Goal: Entertainment & Leisure: Browse casually

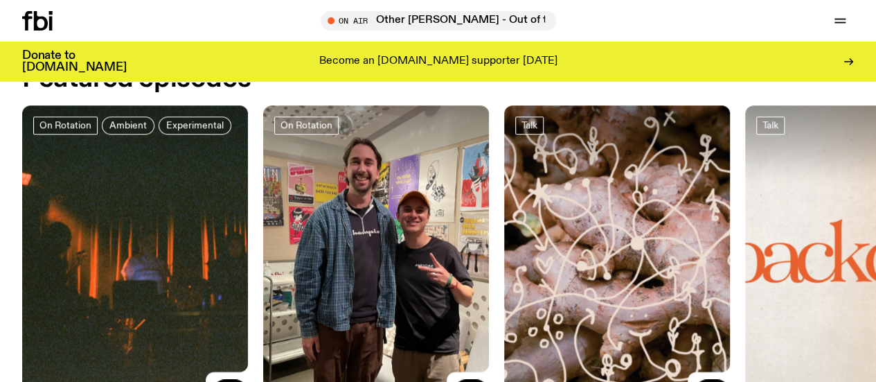
scroll to position [662, 0]
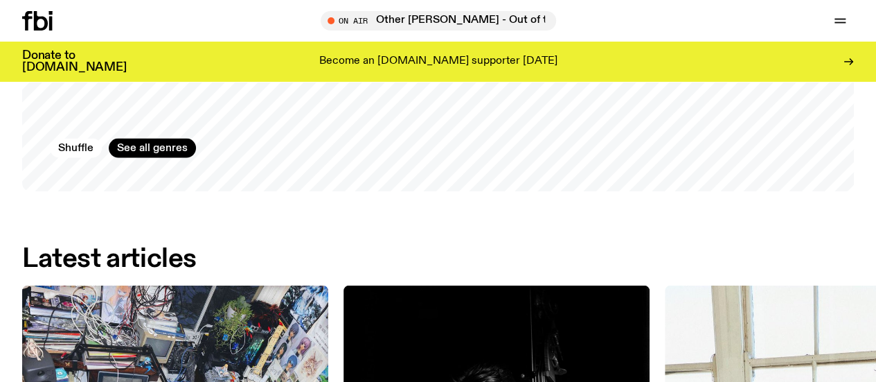
scroll to position [1789, 0]
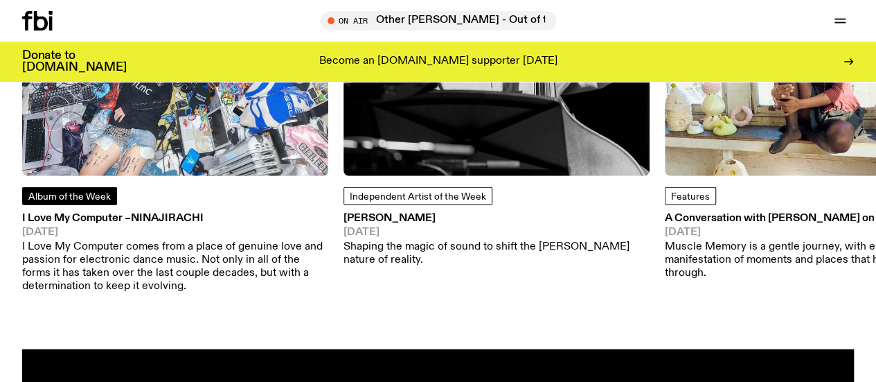
click at [105, 202] on span "Album of the Week" at bounding box center [69, 197] width 82 height 10
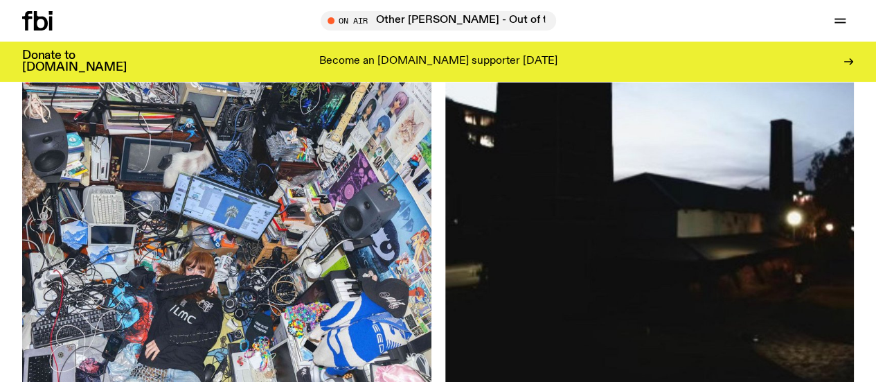
scroll to position [200, 0]
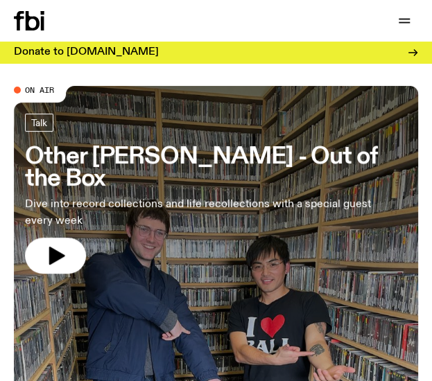
click at [233, 153] on h3 "Other [PERSON_NAME] - Out of the Box" at bounding box center [216, 167] width 382 height 45
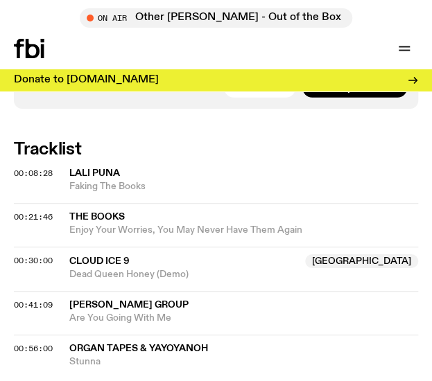
scroll to position [970, 0]
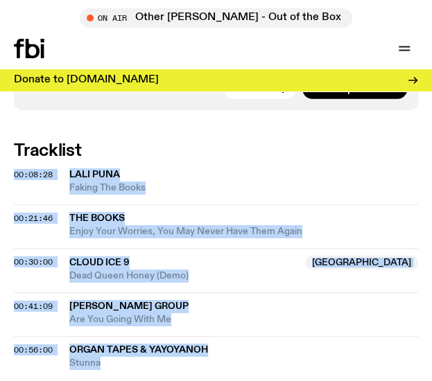
drag, startPoint x: 199, startPoint y: 355, endPoint x: 93, endPoint y: 121, distance: 256.4
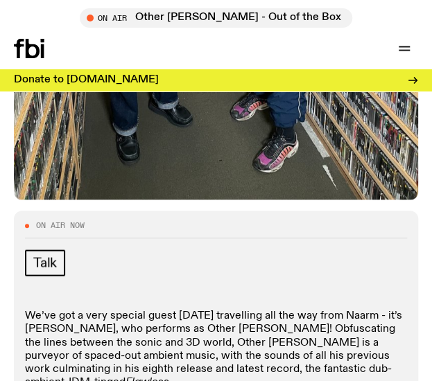
click at [229, 270] on div "Talk We’ve got a very special guest today travelling all the way from Naarm - i…" at bounding box center [216, 362] width 382 height 226
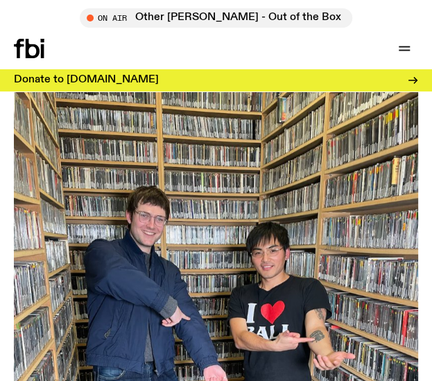
scroll to position [0, 0]
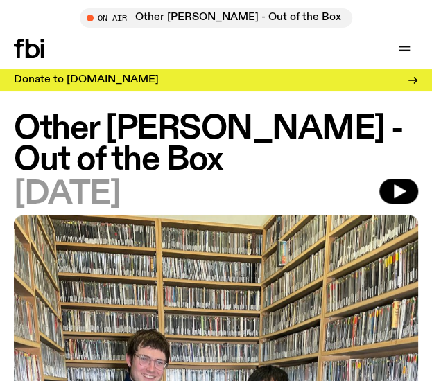
click at [35, 52] on icon at bounding box center [29, 48] width 30 height 19
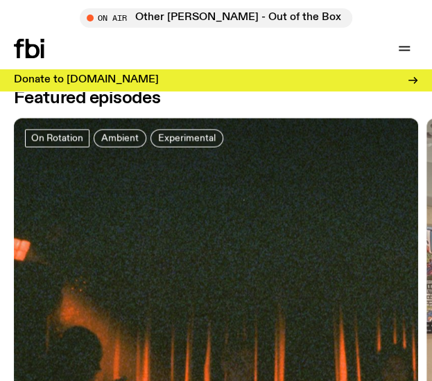
scroll to position [651, 0]
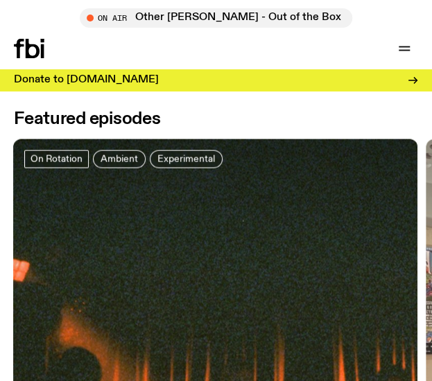
drag, startPoint x: 259, startPoint y: 167, endPoint x: 55, endPoint y: 204, distance: 207.1
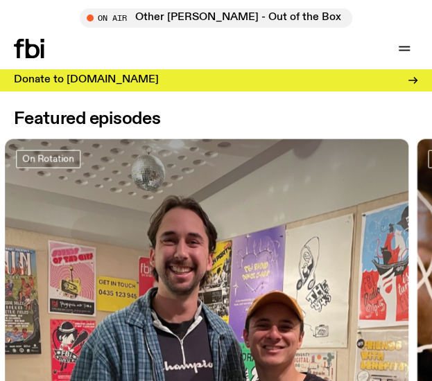
drag, startPoint x: 334, startPoint y: 224, endPoint x: 136, endPoint y: 252, distance: 199.5
click at [118, 260] on div at bounding box center [207, 206] width 404 height 134
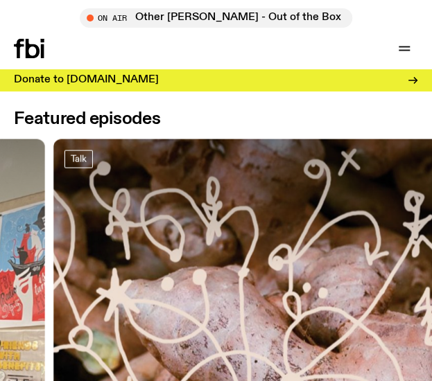
drag, startPoint x: 295, startPoint y: 251, endPoint x: 89, endPoint y: 275, distance: 207.1
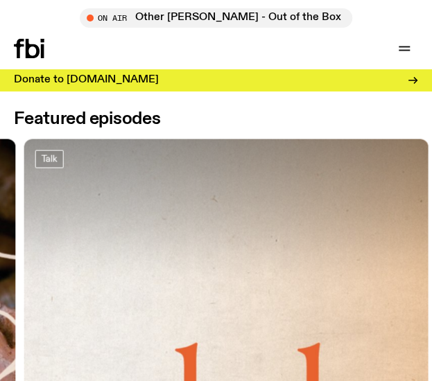
drag, startPoint x: 338, startPoint y: 249, endPoint x: 104, endPoint y: 264, distance: 234.6
click at [166, 263] on div at bounding box center [226, 206] width 404 height 134
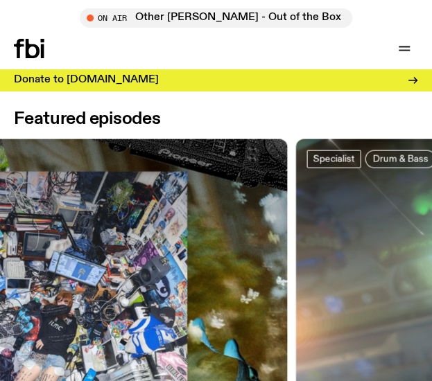
drag, startPoint x: 266, startPoint y: 256, endPoint x: 57, endPoint y: 282, distance: 210.9
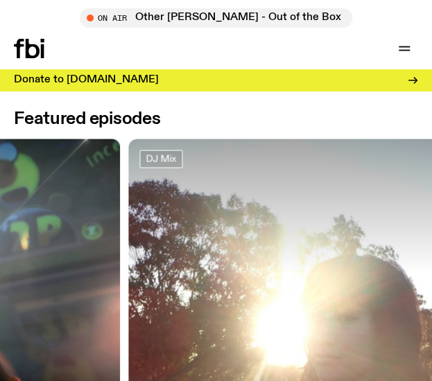
drag, startPoint x: 258, startPoint y: 268, endPoint x: 150, endPoint y: 268, distance: 108.8
click at [186, 268] on div at bounding box center [330, 206] width 404 height 134
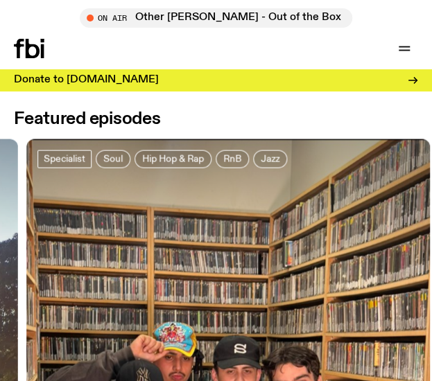
drag, startPoint x: 160, startPoint y: 274, endPoint x: 152, endPoint y: 274, distance: 7.7
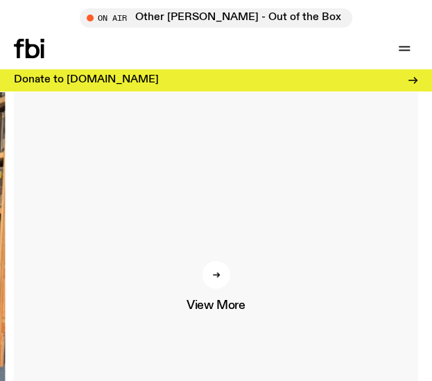
scroll to position [859, 0]
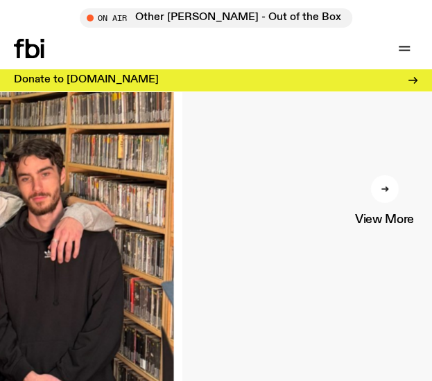
drag, startPoint x: 149, startPoint y: 264, endPoint x: 388, endPoint y: 271, distance: 239.1
click at [376, 271] on link "View More" at bounding box center [384, 200] width 404 height 538
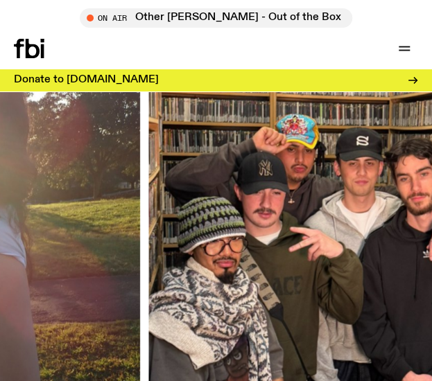
drag, startPoint x: 158, startPoint y: 254, endPoint x: 339, endPoint y: 266, distance: 181.2
click at [332, 266] on img at bounding box center [350, 200] width 404 height 538
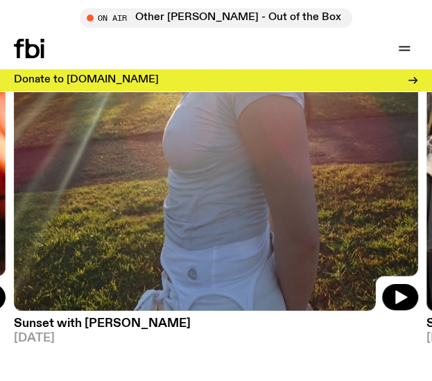
scroll to position [998, 0]
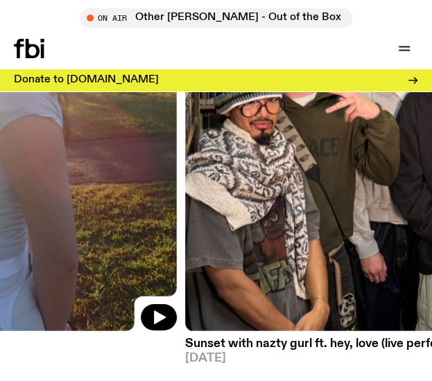
drag, startPoint x: 315, startPoint y: 242, endPoint x: 32, endPoint y: 283, distance: 285.7
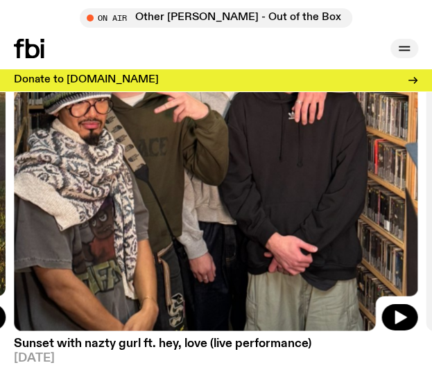
click at [399, 44] on icon "button" at bounding box center [404, 48] width 17 height 17
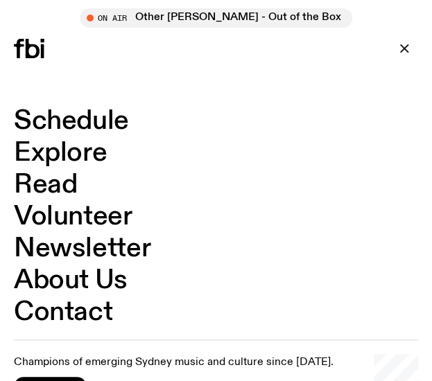
click at [61, 141] on link "Explore" at bounding box center [60, 153] width 93 height 26
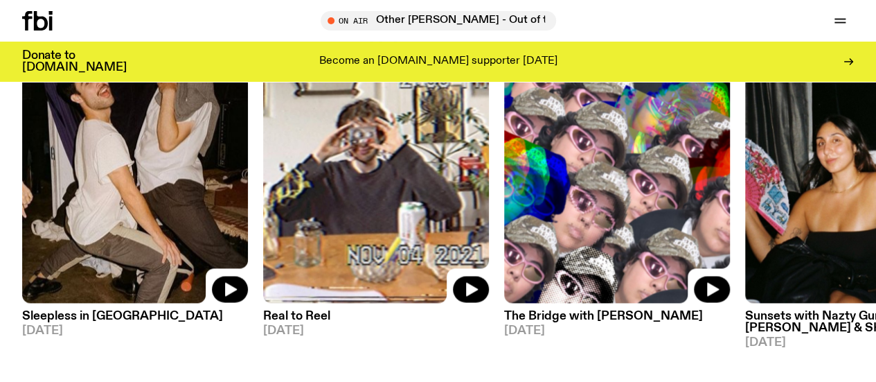
scroll to position [1150, 0]
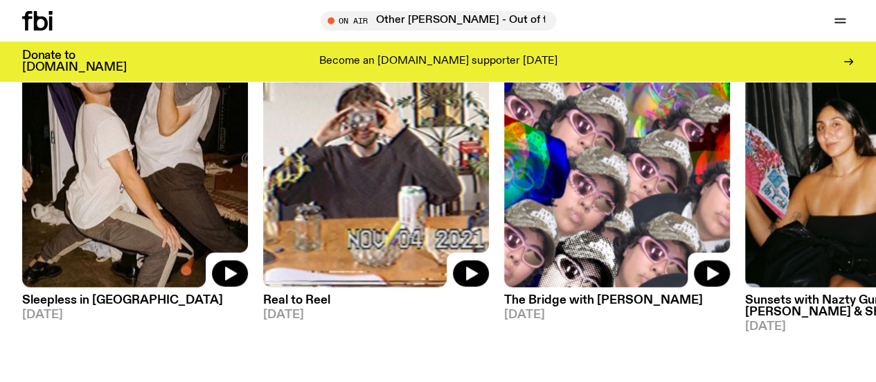
drag, startPoint x: 710, startPoint y: 173, endPoint x: 384, endPoint y: 227, distance: 330.9
click at [428, 224] on div "Specialist Sleepless in Sydney 13.08.25 Specialist Real to Reel 13.08.25 Specia…" at bounding box center [438, 158] width 832 height 346
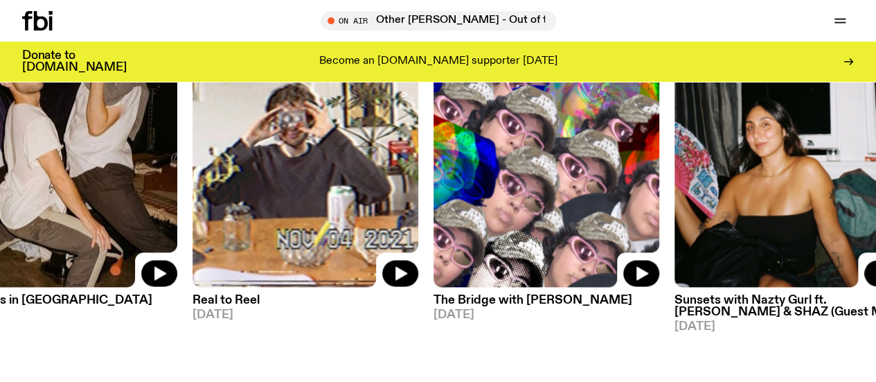
drag, startPoint x: 574, startPoint y: 197, endPoint x: 326, endPoint y: 163, distance: 250.4
click at [431, 166] on img at bounding box center [547, 135] width 226 height 301
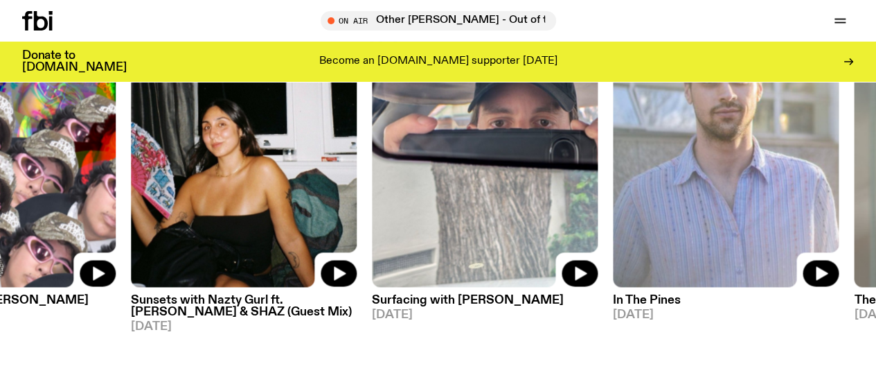
drag, startPoint x: 454, startPoint y: 194, endPoint x: 179, endPoint y: 221, distance: 277.1
click at [372, 204] on img at bounding box center [485, 135] width 226 height 301
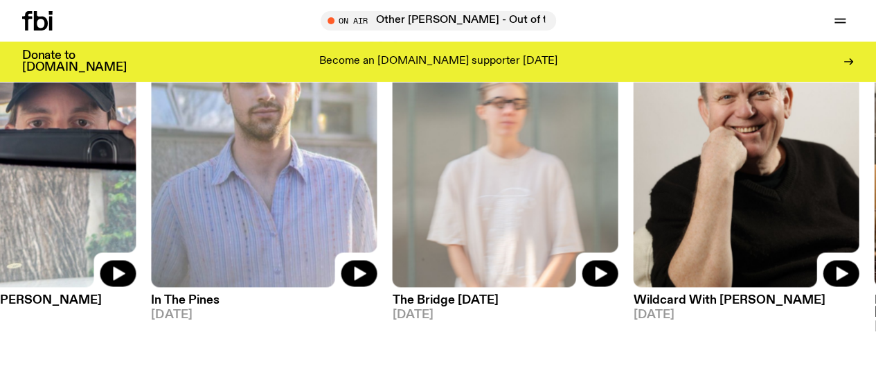
drag, startPoint x: 370, startPoint y: 215, endPoint x: 141, endPoint y: 224, distance: 228.8
click at [280, 221] on img at bounding box center [264, 135] width 226 height 301
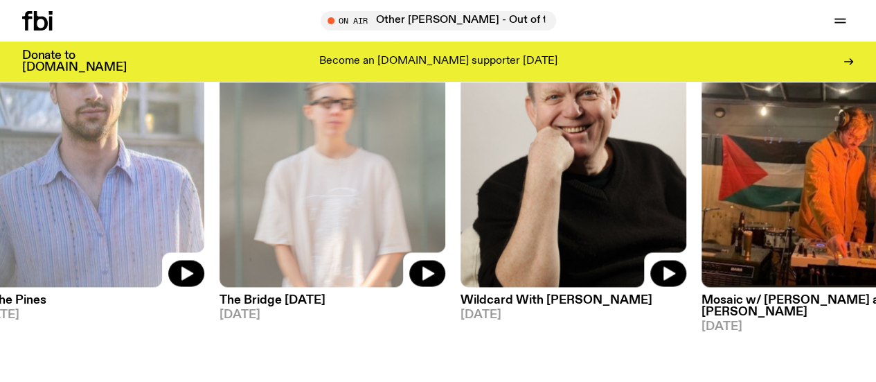
drag, startPoint x: 527, startPoint y: 225, endPoint x: 183, endPoint y: 222, distance: 343.6
click at [265, 222] on div "Specialist Sleepless in Sydney 13.08.25 Specialist Real to Reel 13.08.25 Specia…" at bounding box center [438, 158] width 832 height 346
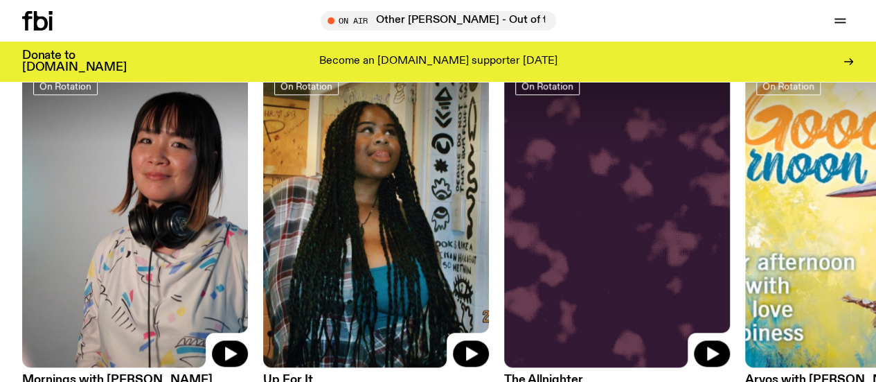
scroll to position [596, 0]
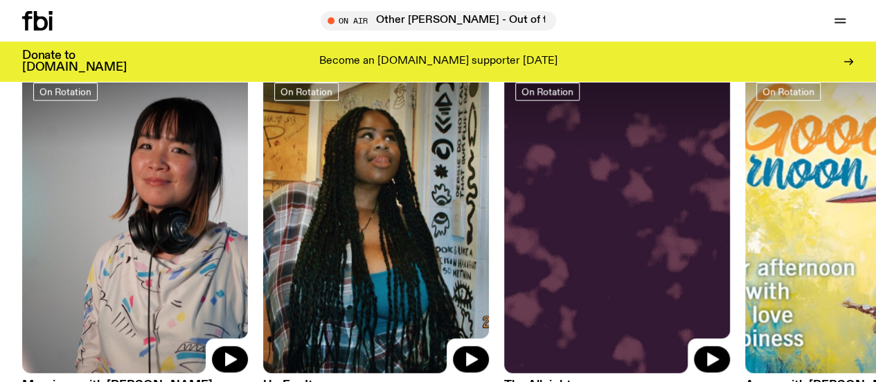
click at [431, 221] on img at bounding box center [617, 221] width 226 height 301
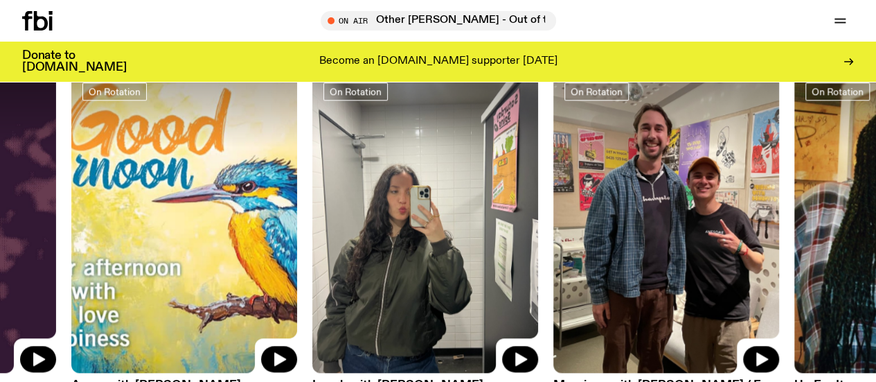
drag, startPoint x: 653, startPoint y: 229, endPoint x: 332, endPoint y: 247, distance: 322.0
click at [346, 247] on img at bounding box center [425, 221] width 226 height 301
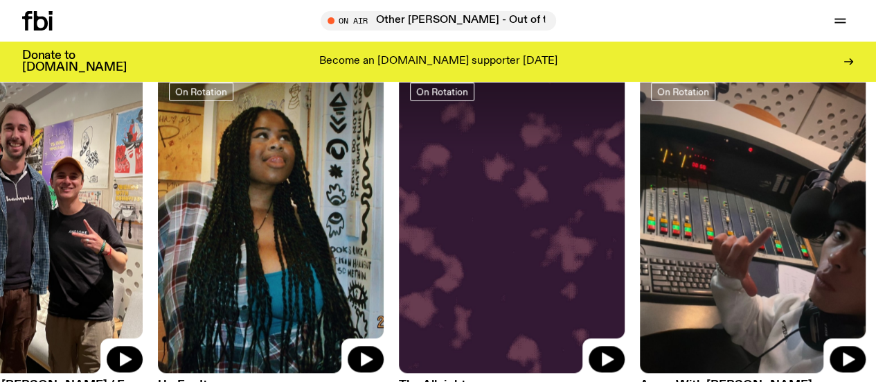
drag, startPoint x: 599, startPoint y: 236, endPoint x: 168, endPoint y: 265, distance: 431.9
click at [184, 264] on img at bounding box center [271, 221] width 226 height 301
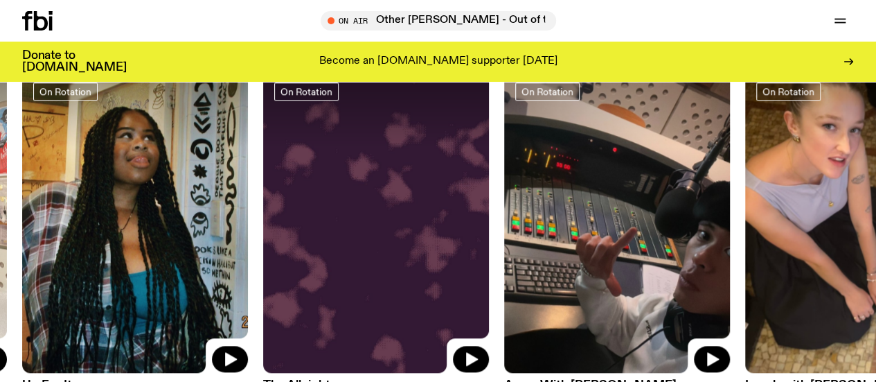
scroll to position [527, 0]
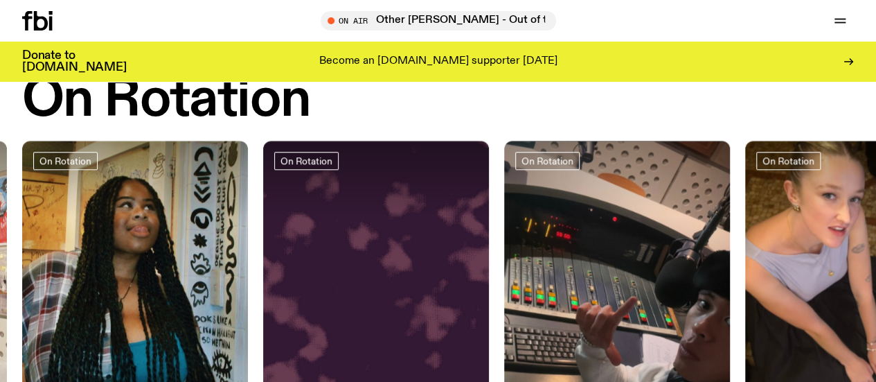
drag, startPoint x: 684, startPoint y: 245, endPoint x: 80, endPoint y: 274, distance: 604.8
click at [431, 274] on img at bounding box center [617, 291] width 226 height 301
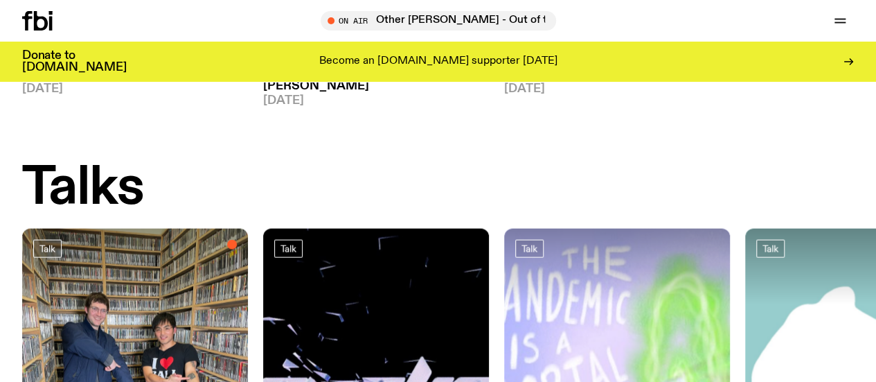
scroll to position [1427, 0]
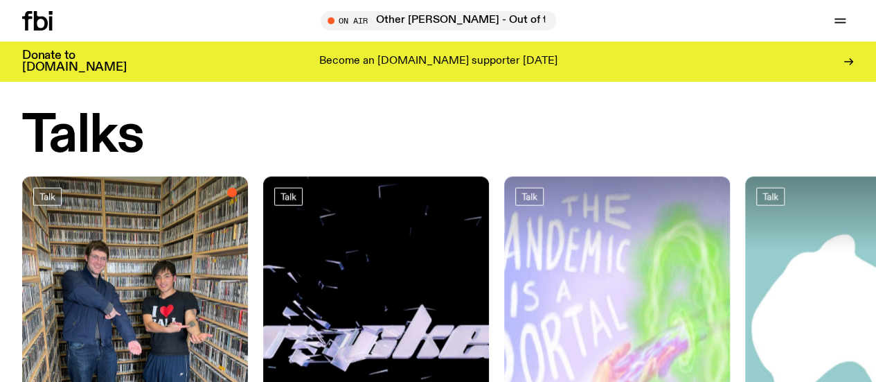
click at [44, 15] on icon at bounding box center [37, 20] width 30 height 19
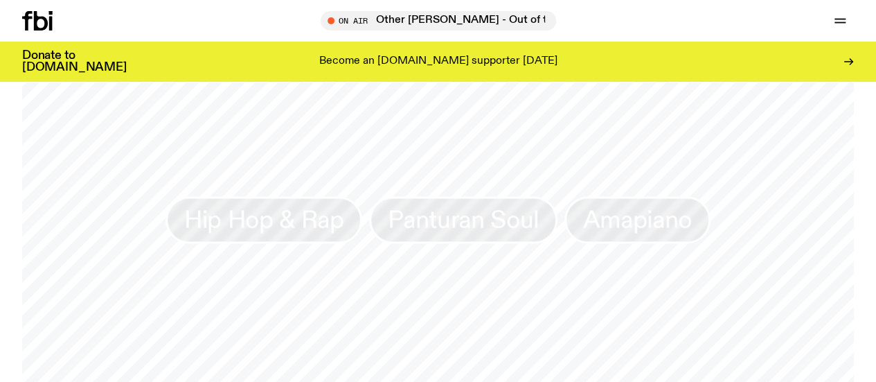
scroll to position [1100, 0]
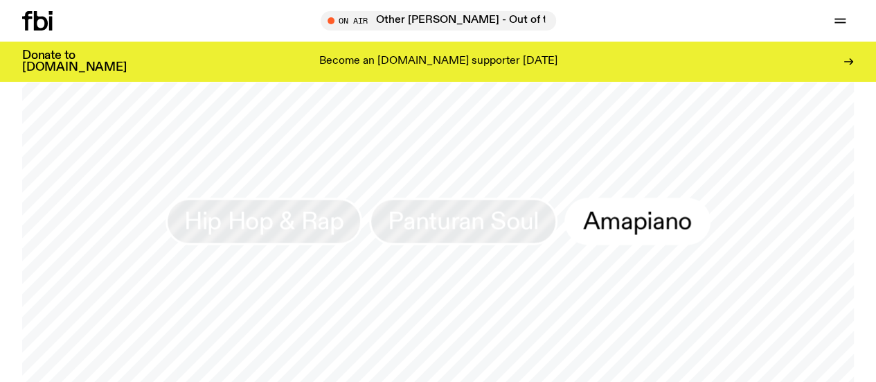
click at [431, 234] on span "Amapiano" at bounding box center [637, 220] width 109 height 27
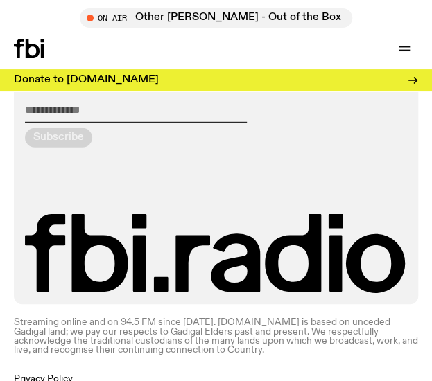
scroll to position [3573, 0]
